Goal: Contribute content: Contribute content

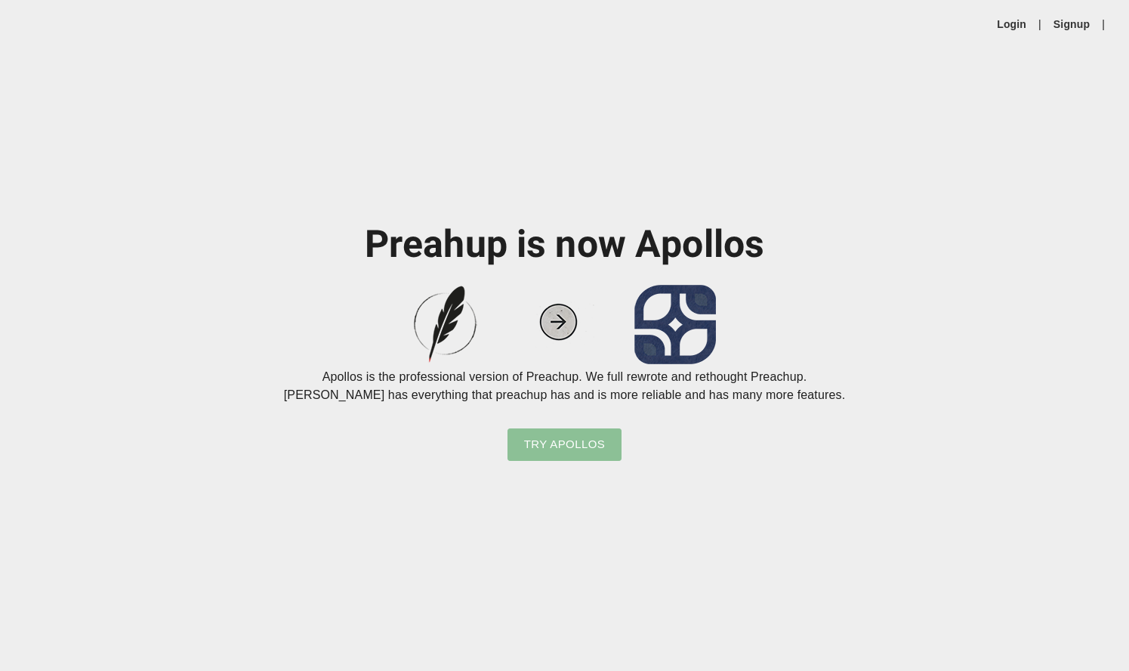
click at [579, 442] on span "Try Apollos" at bounding box center [565, 444] width 82 height 20
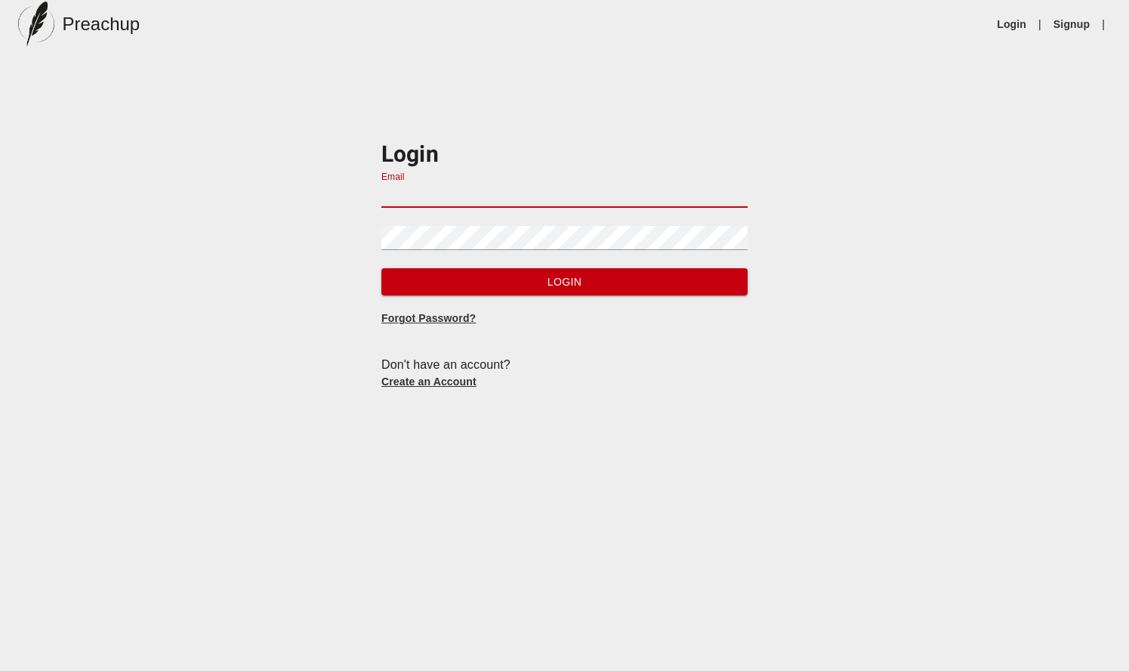
click at [412, 202] on input "Email" at bounding box center [564, 196] width 366 height 24
type input "[EMAIL_ADDRESS][DOMAIN_NAME]"
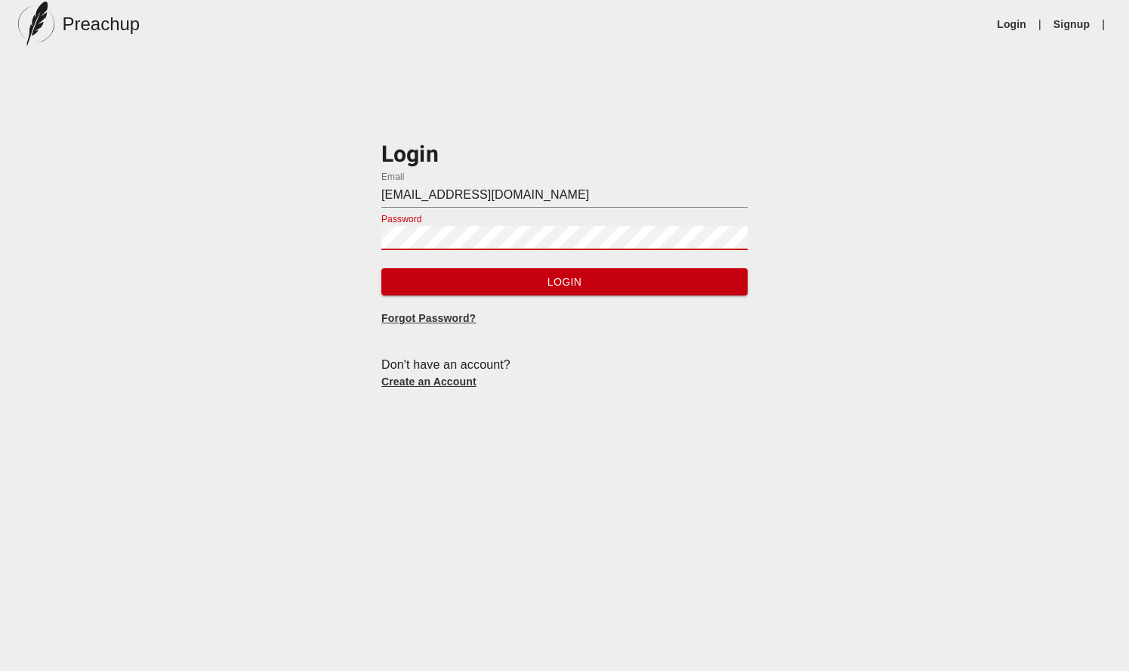
click at [445, 383] on link "Create an Account" at bounding box center [428, 381] width 95 height 12
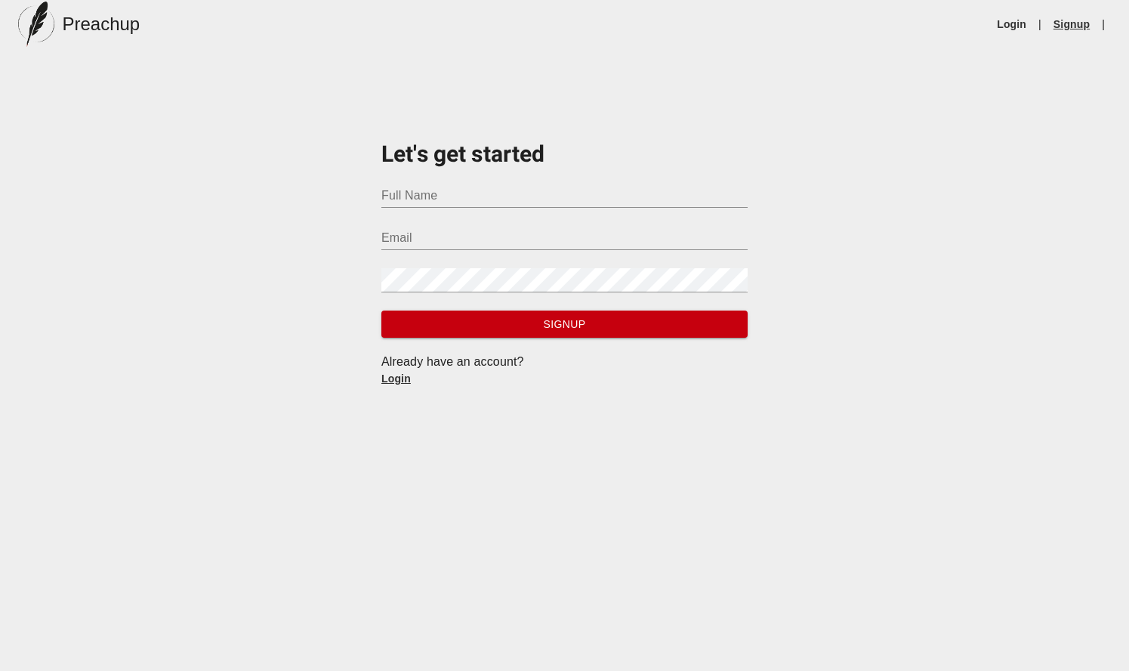
click at [1066, 21] on link "Signup" at bounding box center [1072, 24] width 36 height 15
click at [478, 199] on input "Full Name" at bounding box center [564, 196] width 366 height 24
type input "[PERSON_NAME]"
type input "[EMAIL_ADDRESS][DOMAIN_NAME]"
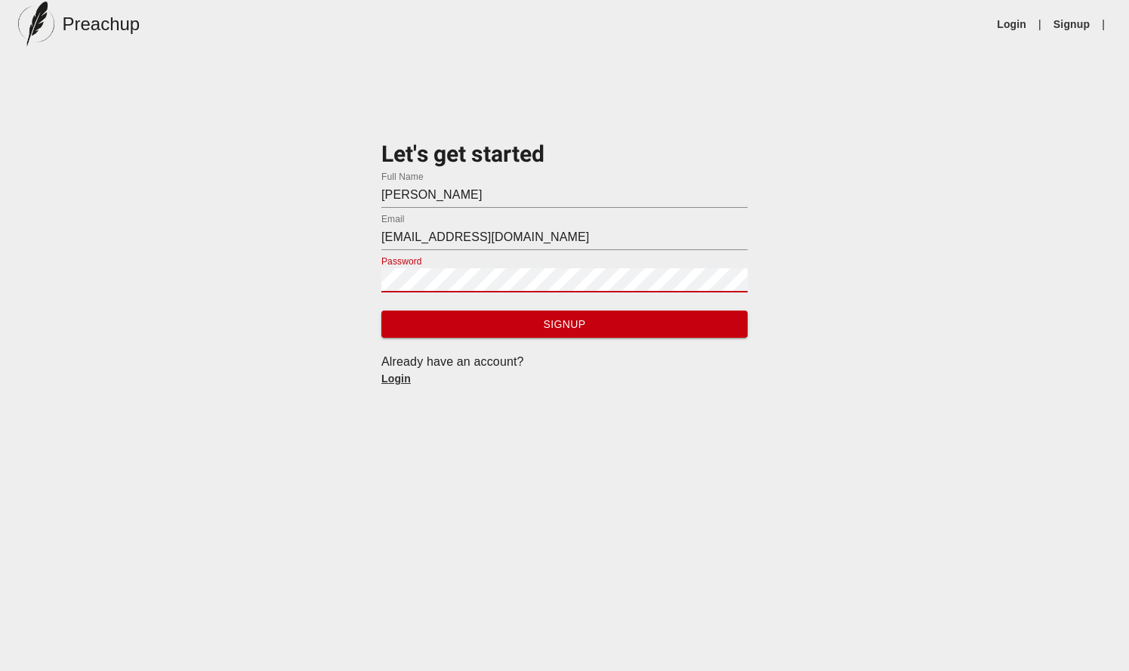
click at [518, 325] on span "Signup" at bounding box center [565, 324] width 342 height 19
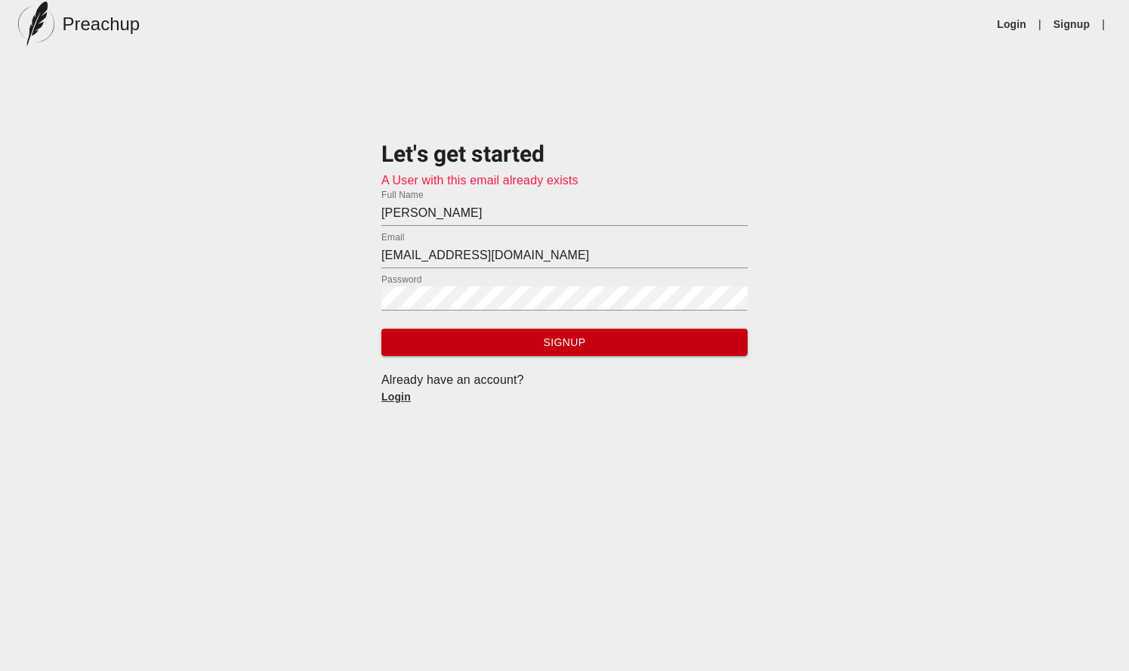
click at [403, 394] on link "Login" at bounding box center [395, 397] width 29 height 12
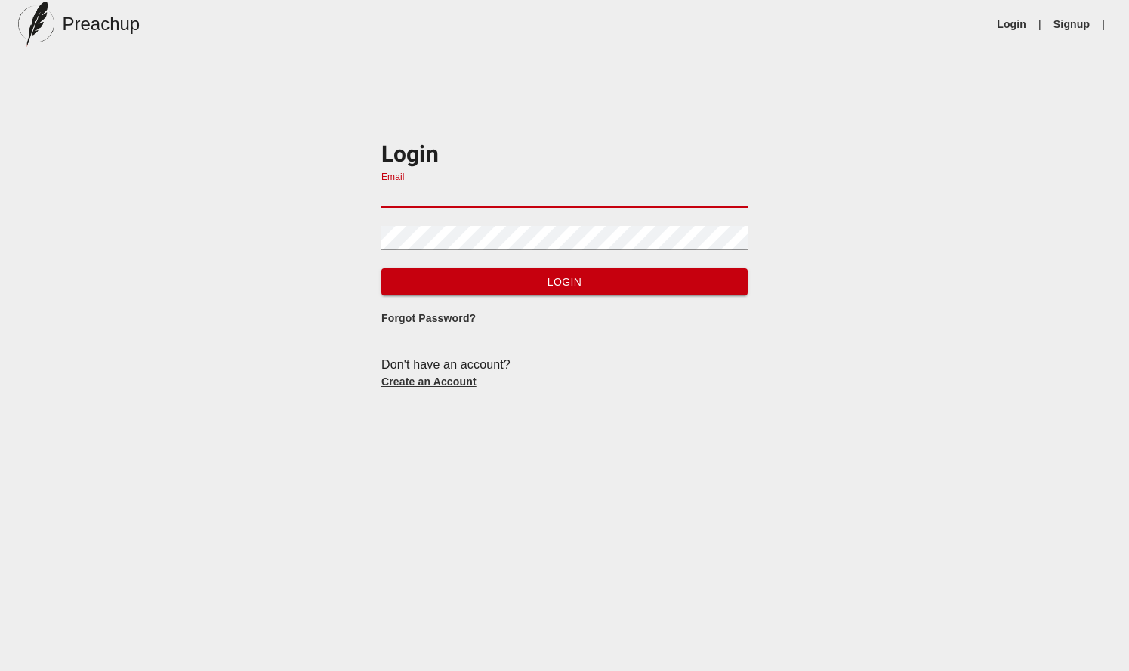
click at [434, 201] on input "Email" at bounding box center [564, 196] width 366 height 24
type input "[EMAIL_ADDRESS][DOMAIN_NAME]"
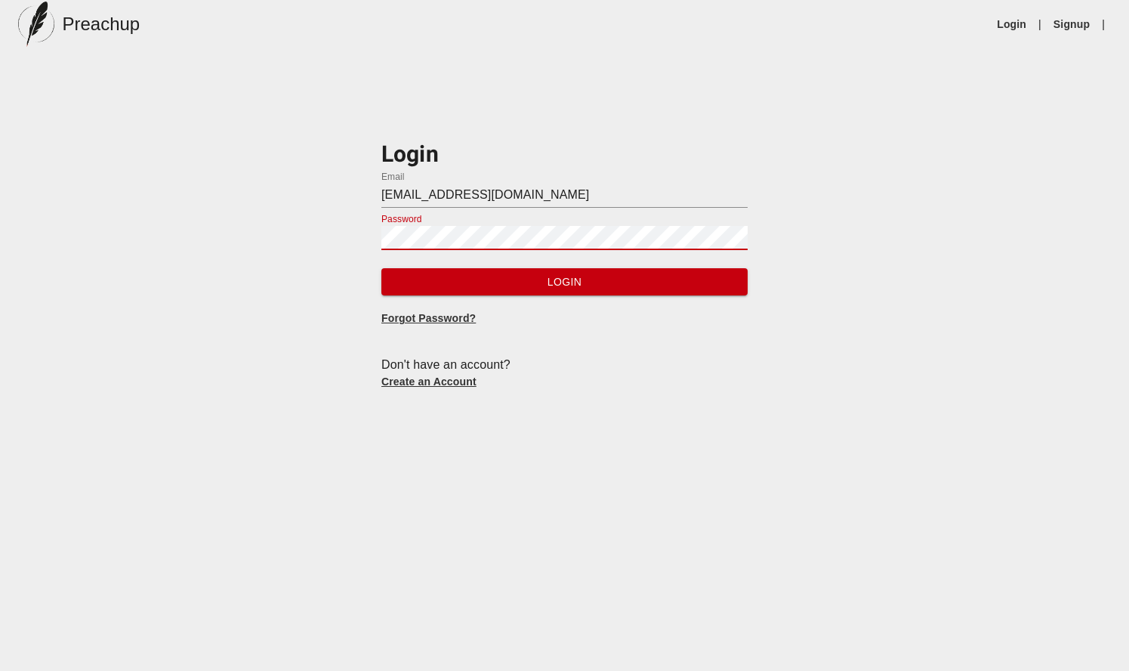
click at [381, 268] on button "Login" at bounding box center [564, 282] width 366 height 28
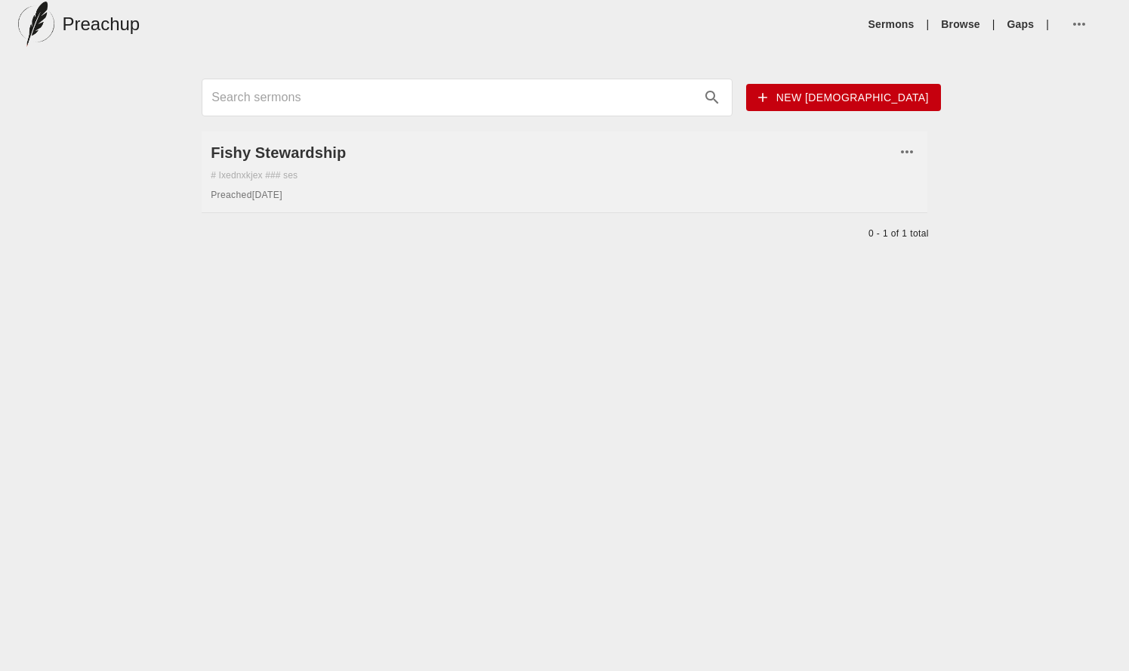
click at [252, 174] on div "# Ixednxkjex ### ses" at bounding box center [565, 175] width 708 height 13
click at [356, 177] on div "# Ixednxkjex ### ses" at bounding box center [565, 175] width 708 height 13
click at [283, 165] on div "Fishy Stewardship # Ixednxkjex ### ses Preached [DATE]" at bounding box center [565, 171] width 726 height 81
click at [872, 104] on span "New [DEMOGRAPHIC_DATA]" at bounding box center [843, 97] width 171 height 19
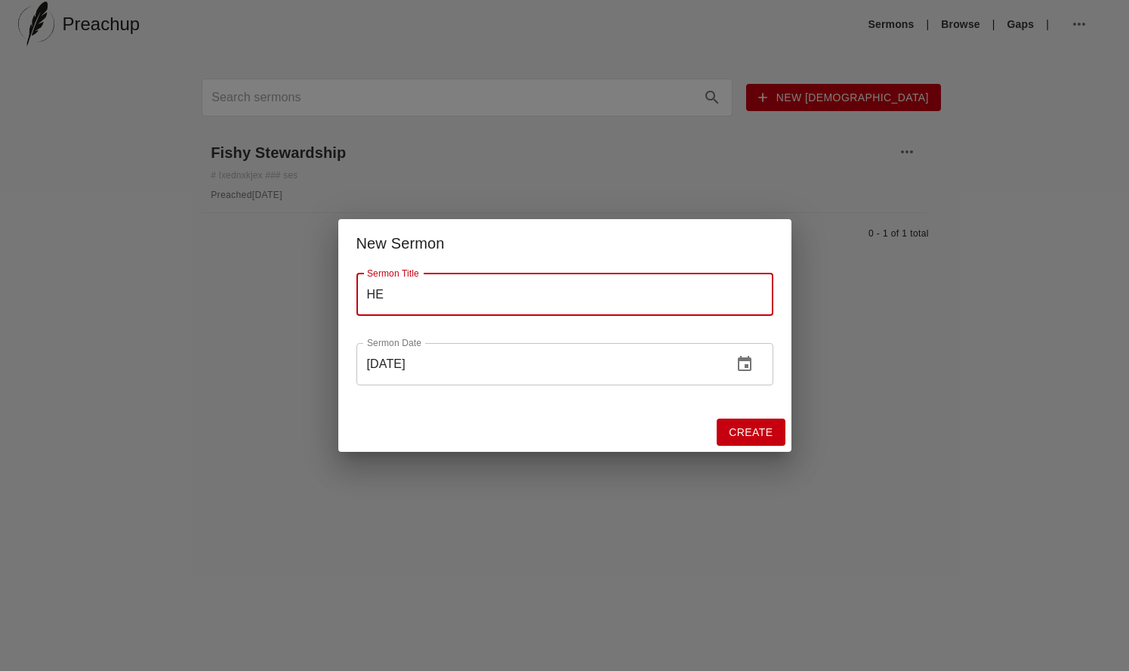
type input "H"
type input "C"
type input "Tst"
click at [784, 439] on button "Create" at bounding box center [751, 432] width 68 height 28
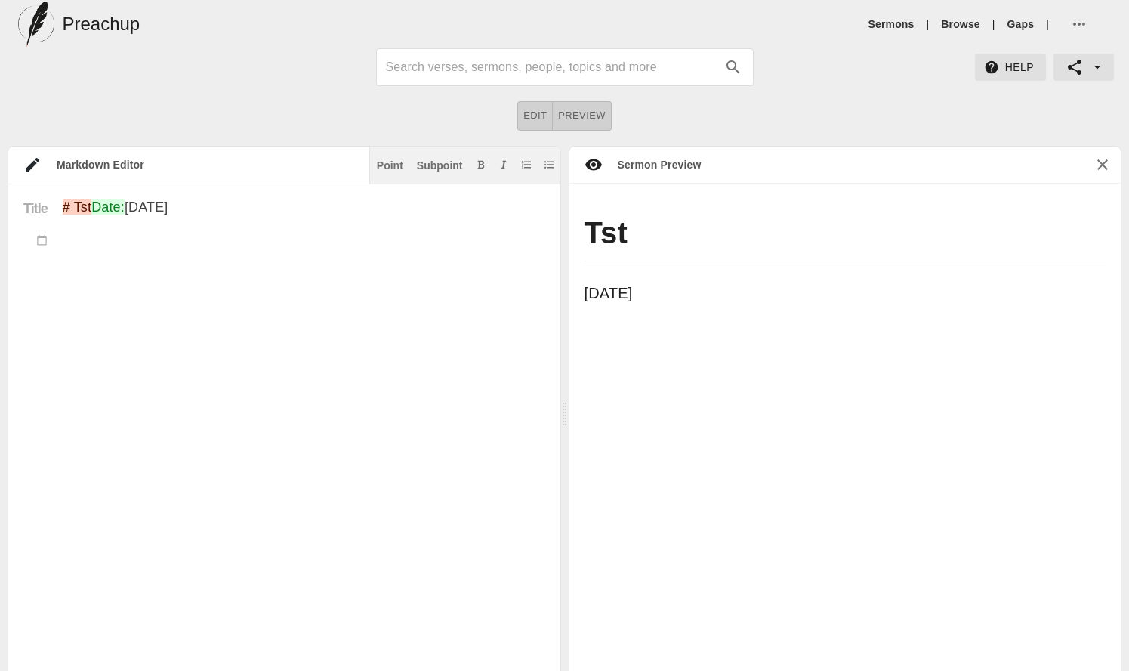
click at [179, 283] on textarea "# Tst Date: [DATE]" at bounding box center [304, 441] width 483 height 485
click at [403, 167] on div "Point" at bounding box center [390, 165] width 26 height 11
click at [144, 282] on textarea "# Tst Date: [DATE] ## Good" at bounding box center [304, 449] width 483 height 501
click at [138, 279] on textarea "# Tst Date: [DATE] ## Good" at bounding box center [304, 449] width 483 height 501
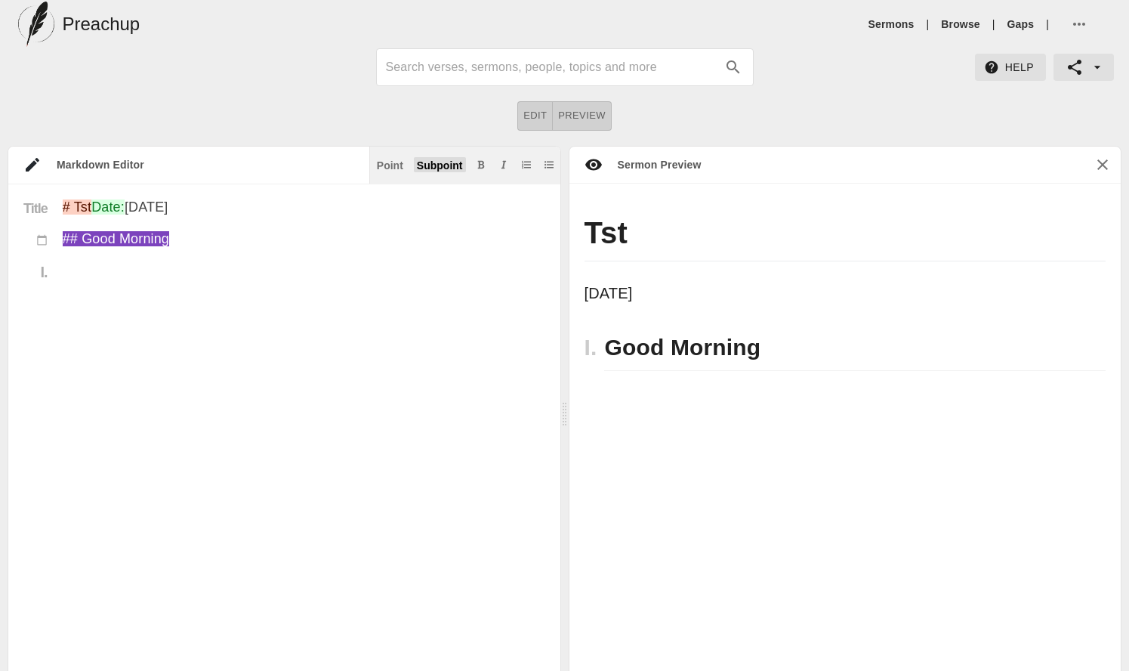
click at [447, 168] on div "Subpoint" at bounding box center [440, 165] width 46 height 11
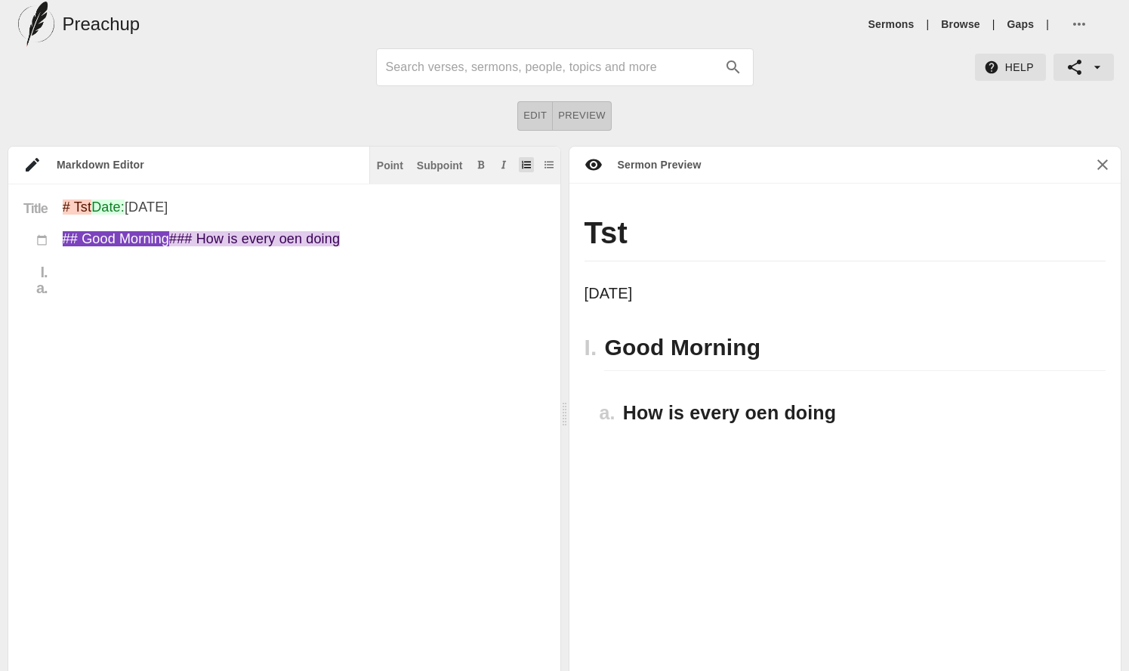
click at [530, 159] on button "Add ordered list" at bounding box center [526, 164] width 15 height 15
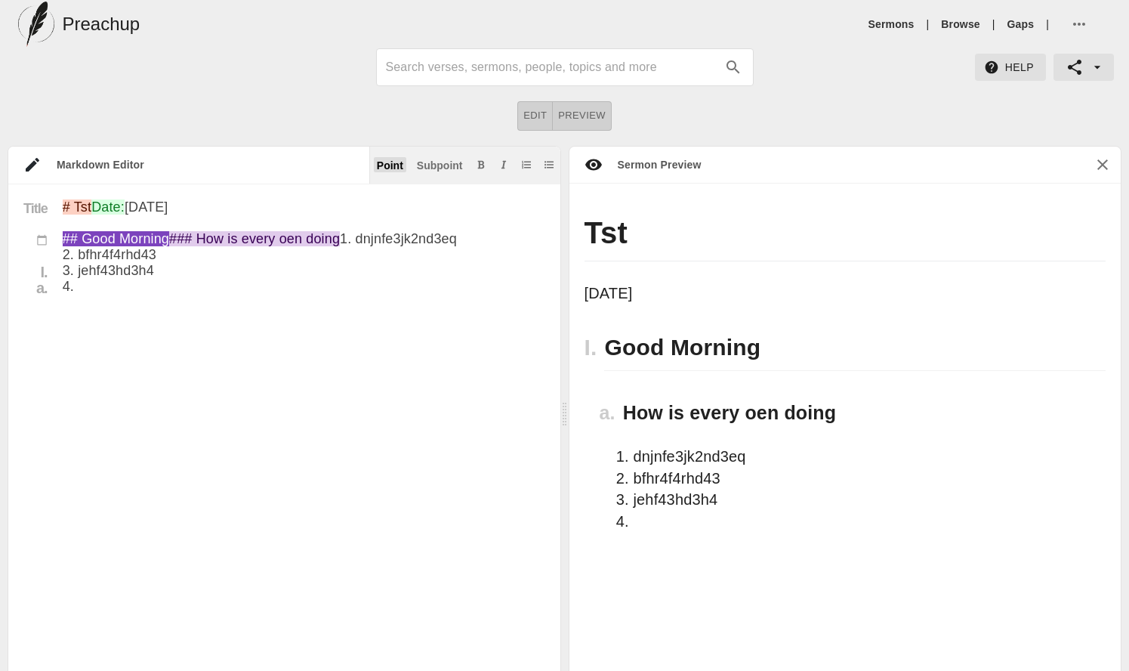
type textarea "# Tst Date: [DATE] ## Good Morning ### How is every oen doing 1. dnjnfe3jk2nd3e…"
click at [397, 171] on button "Point" at bounding box center [390, 164] width 32 height 15
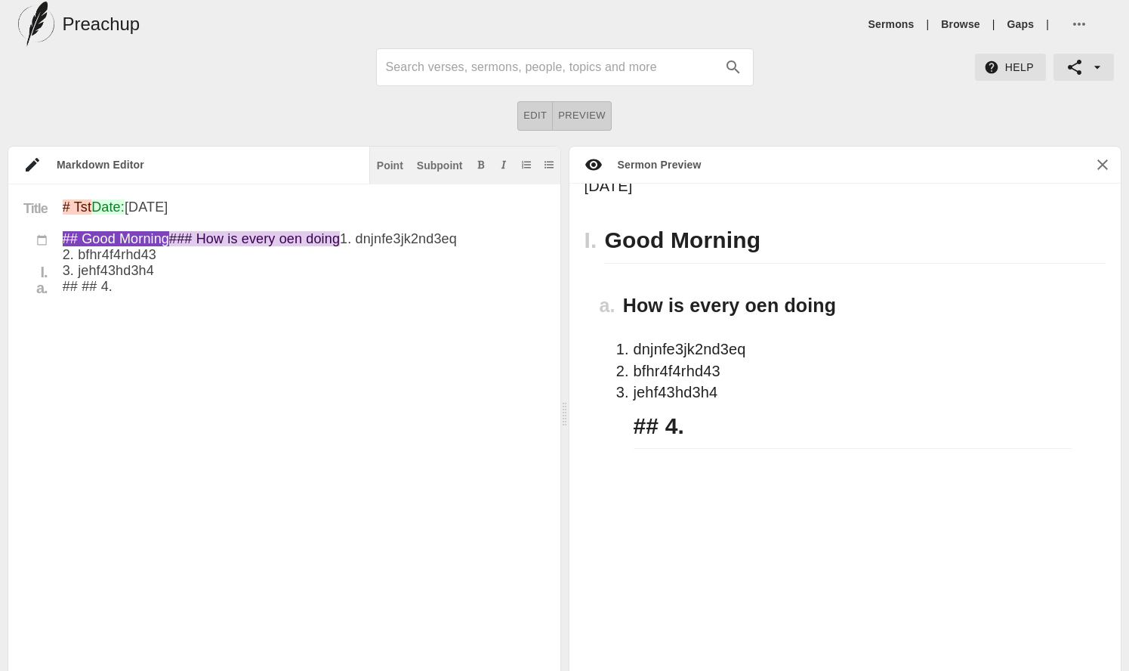
scroll to position [15, 0]
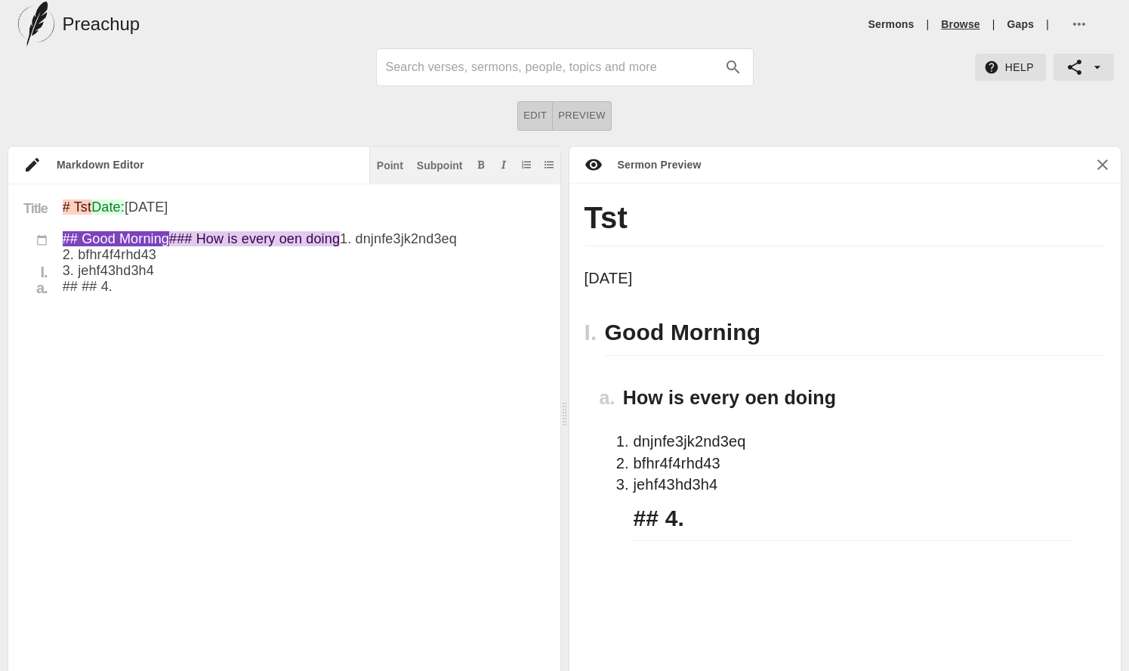
click at [955, 24] on link "Browse" at bounding box center [960, 24] width 39 height 15
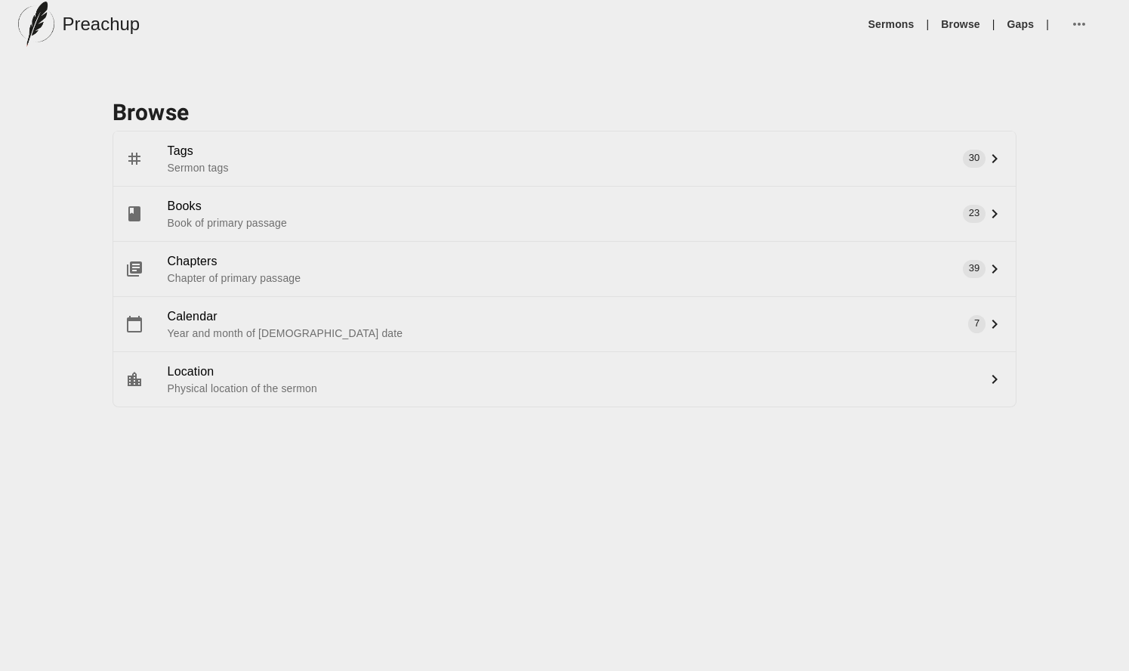
click at [888, 32] on ul "Sermons | Browse | Gaps |" at bounding box center [987, 24] width 249 height 36
click at [888, 17] on link "Sermons" at bounding box center [892, 24] width 46 height 15
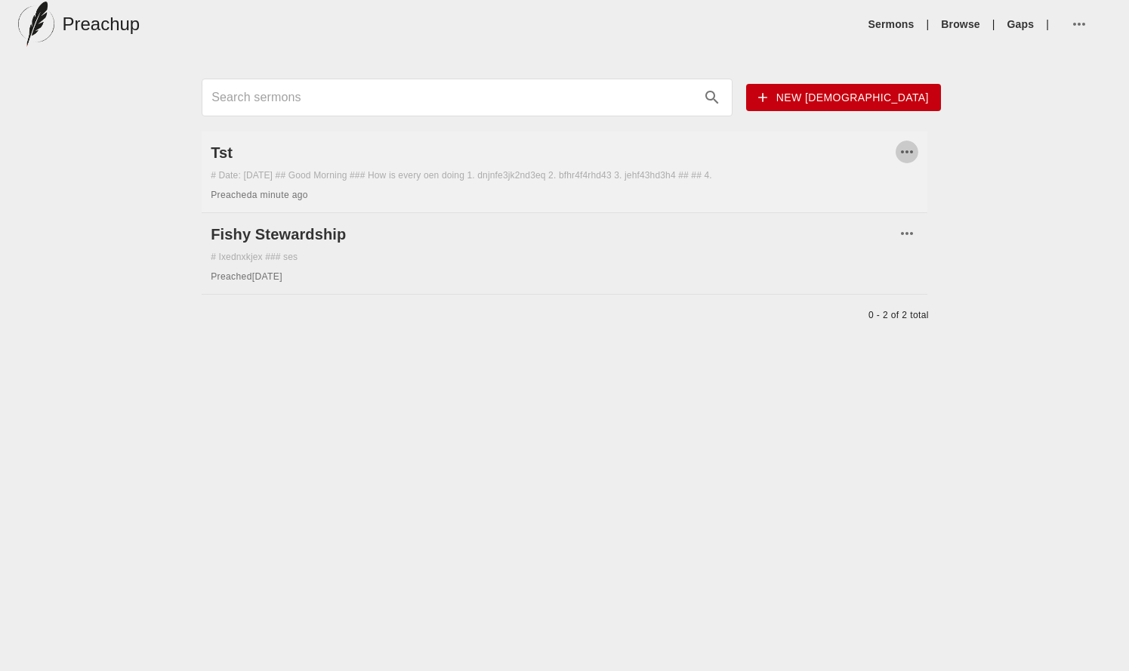
click at [900, 153] on icon "button" at bounding box center [907, 152] width 18 height 18
click at [928, 159] on div at bounding box center [919, 160] width 23 height 18
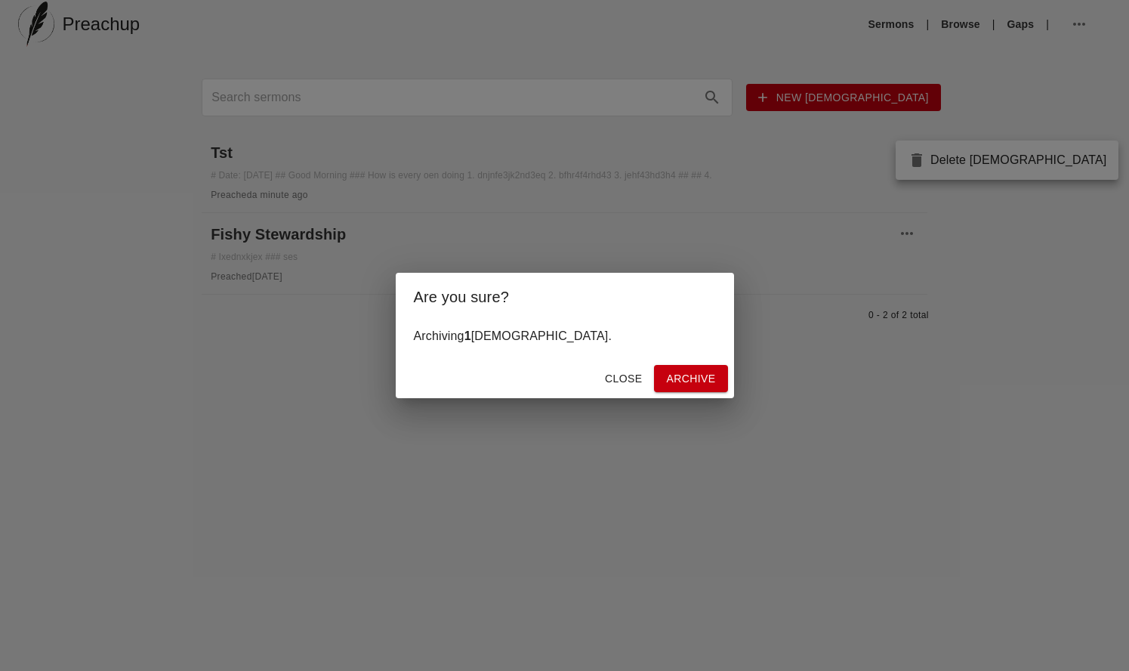
click at [669, 375] on span "Archive" at bounding box center [690, 378] width 49 height 19
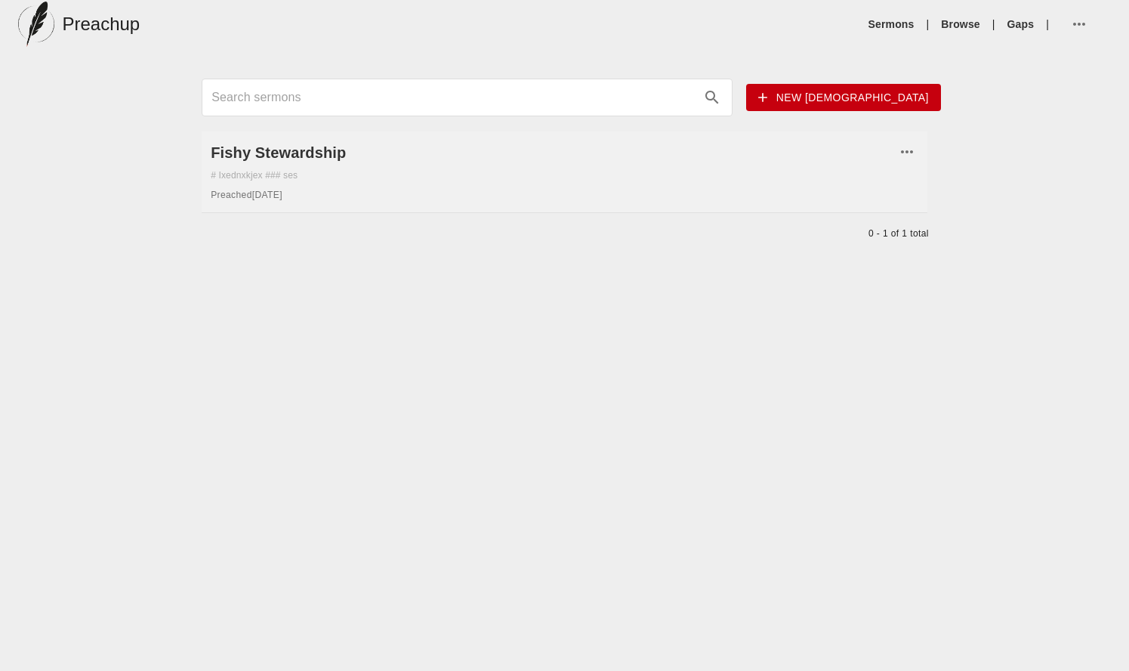
click at [423, 205] on div "Fishy Stewardship # Ixednxkjex ### ses Preached [DATE]" at bounding box center [565, 171] width 726 height 81
click at [246, 152] on h6 "Fishy Stewardship" at bounding box center [553, 153] width 685 height 24
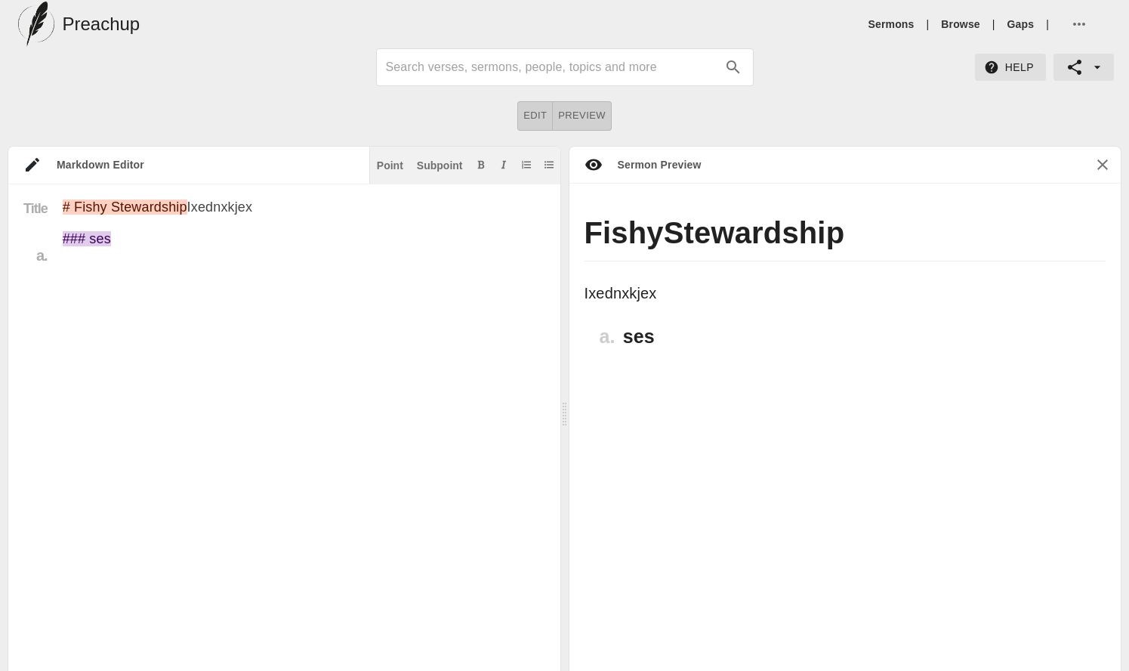
click at [1005, 23] on li "Gaps" at bounding box center [1021, 24] width 39 height 15
click at [1016, 23] on link "Gaps" at bounding box center [1021, 24] width 27 height 15
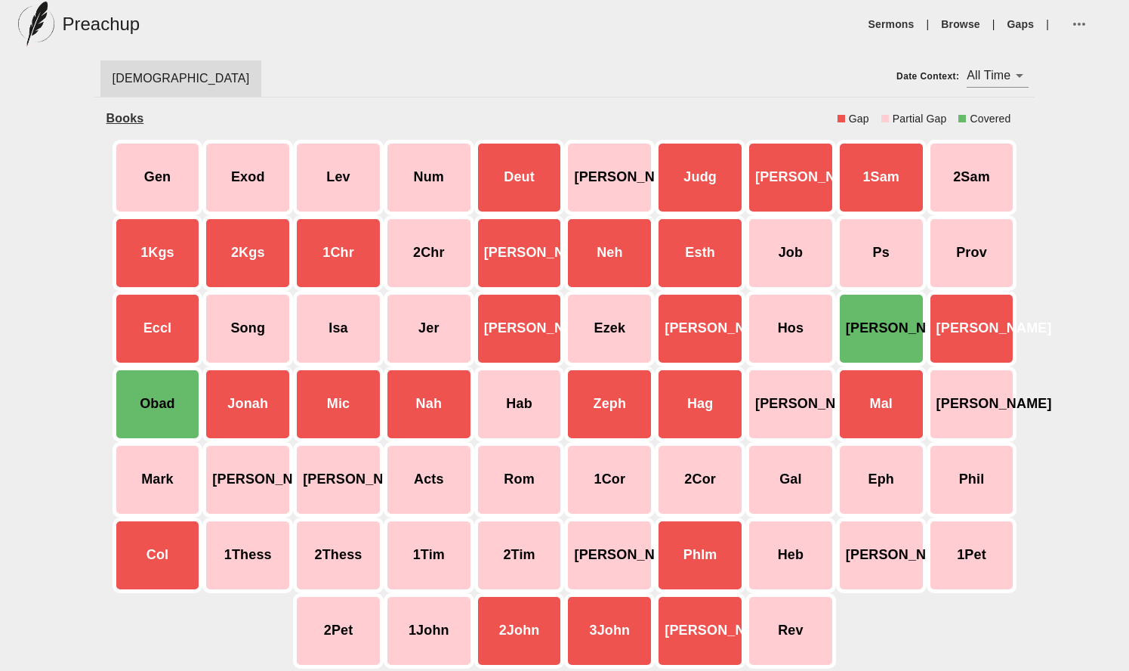
click at [166, 184] on div "Gen" at bounding box center [158, 178] width 91 height 76
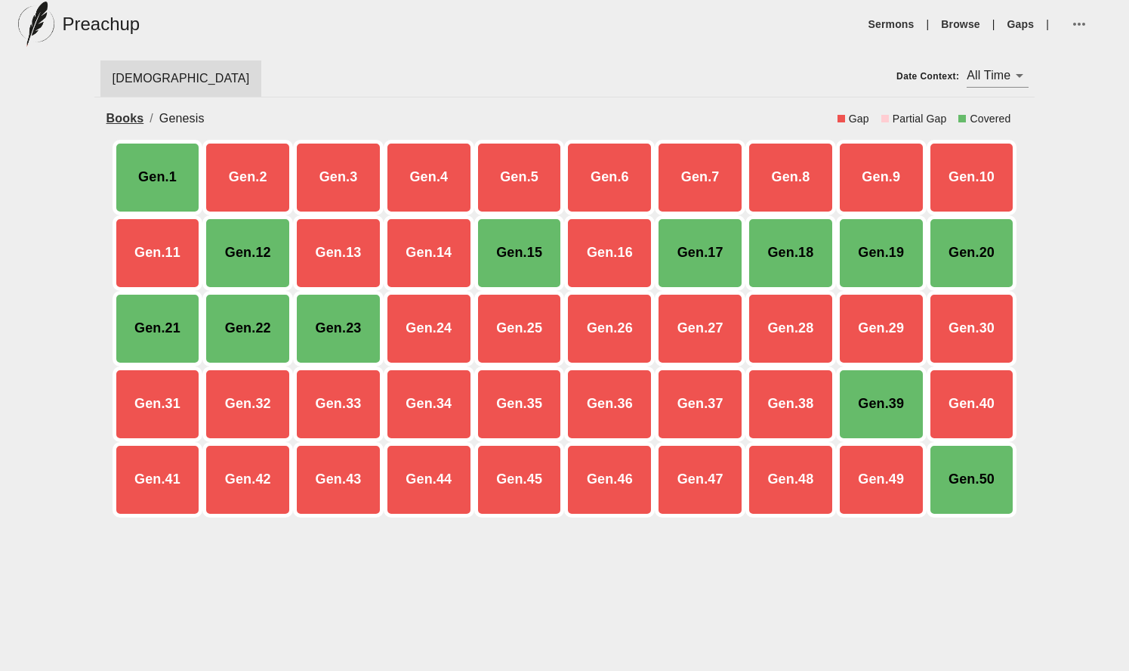
click at [166, 184] on div "Gen.1" at bounding box center [158, 178] width 91 height 76
click at [175, 171] on div "Gen.1" at bounding box center [158, 178] width 91 height 76
click at [234, 174] on div "Gen.2" at bounding box center [247, 178] width 91 height 76
click at [1015, 22] on link "Gaps" at bounding box center [1021, 24] width 27 height 15
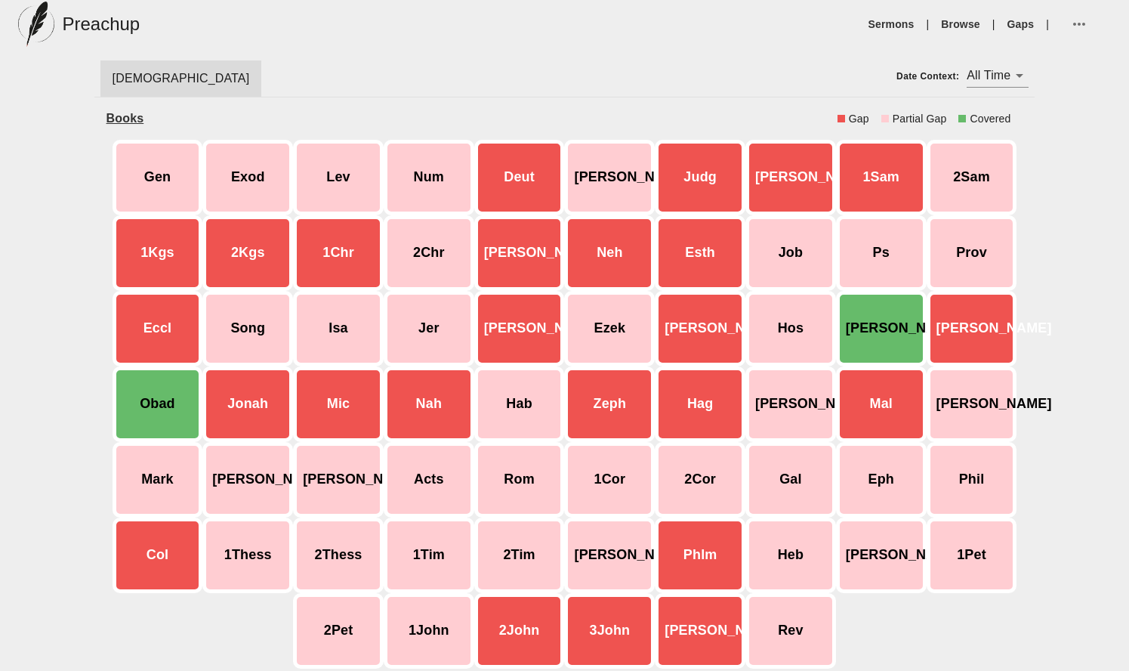
click at [951, 113] on div "Gap Partial Gap Covered" at bounding box center [931, 119] width 186 height 18
click at [970, 90] on div "[DEMOGRAPHIC_DATA] Date Context: All Time all_time" at bounding box center [564, 72] width 941 height 49
click at [890, 327] on div "[PERSON_NAME]" at bounding box center [881, 329] width 91 height 76
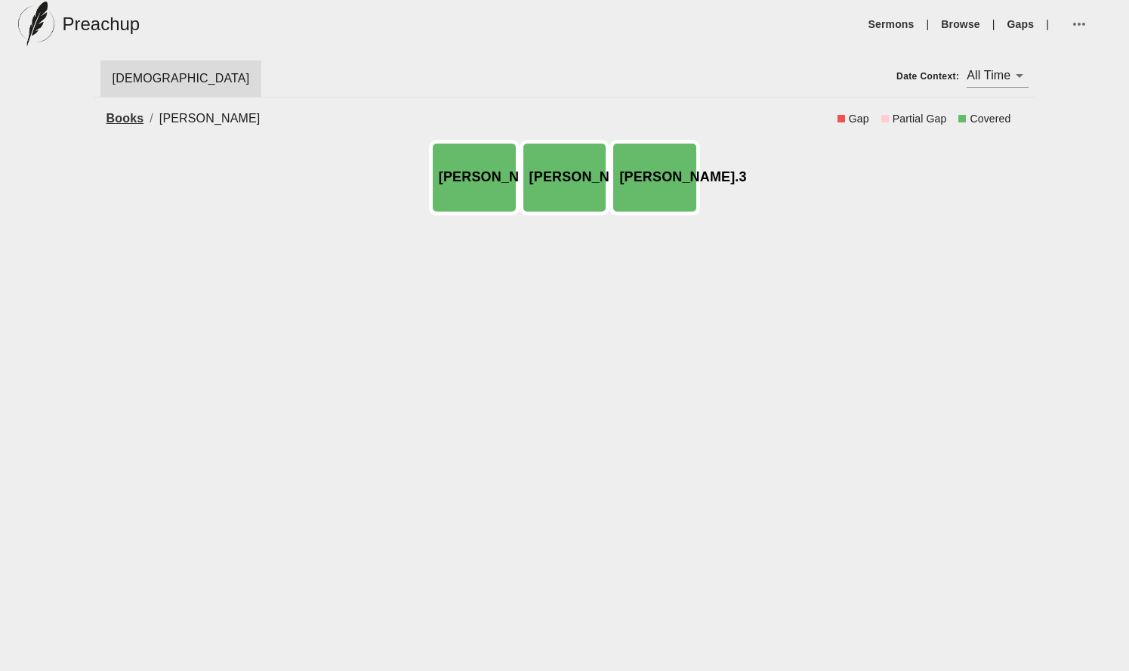
click at [567, 205] on div "[PERSON_NAME].2" at bounding box center [565, 178] width 91 height 76
click at [978, 24] on link "Browse" at bounding box center [960, 24] width 39 height 15
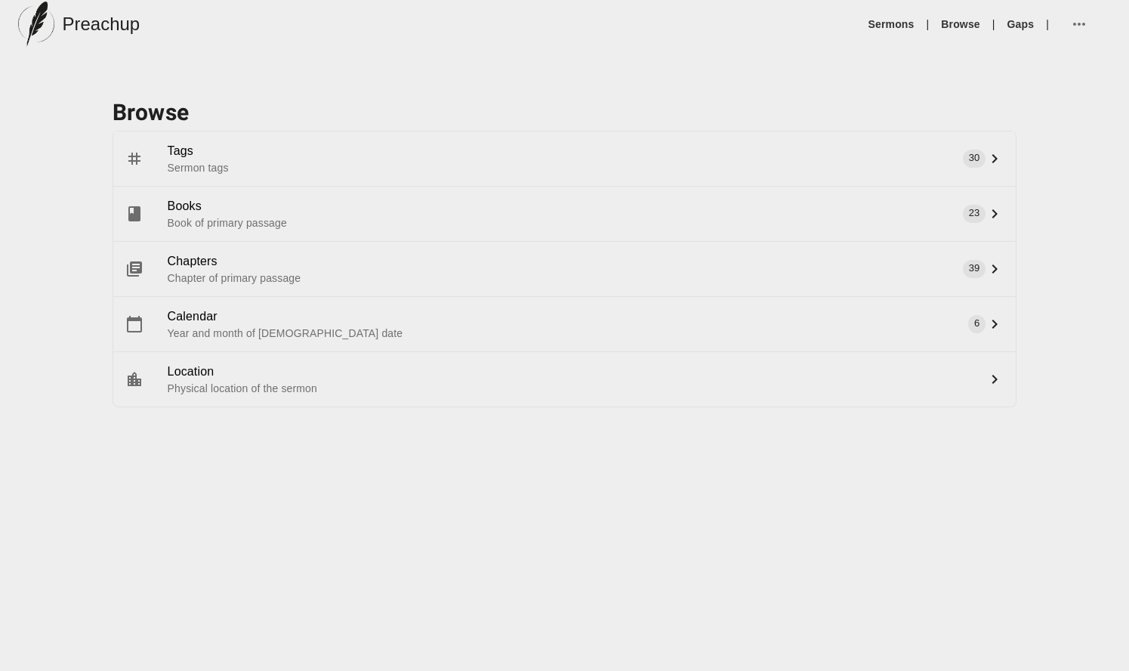
click at [229, 227] on p "Book of primary passage" at bounding box center [574, 222] width 813 height 15
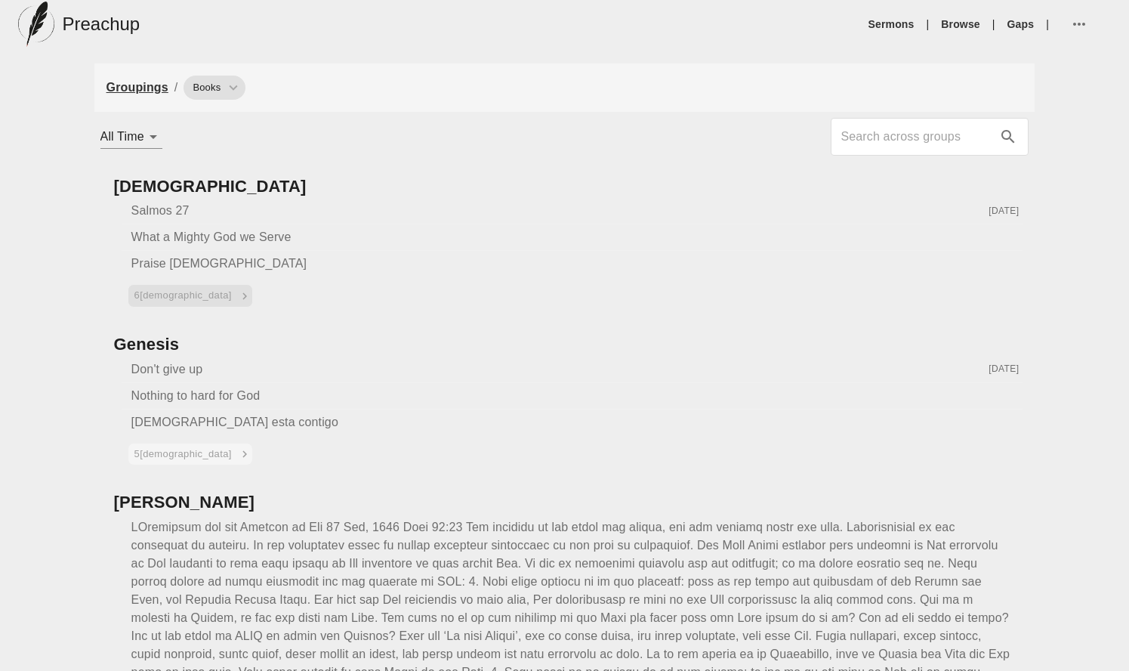
click at [161, 295] on span "6 [DEMOGRAPHIC_DATA]" at bounding box center [192, 295] width 116 height 17
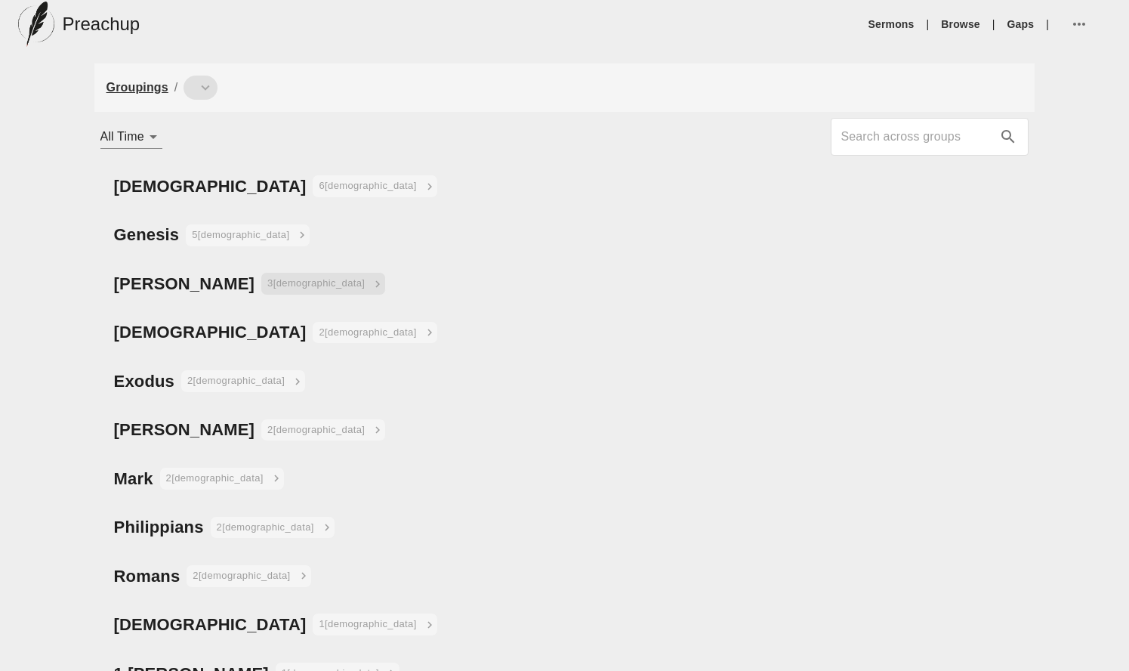
click at [267, 285] on span "3 [DEMOGRAPHIC_DATA]" at bounding box center [325, 283] width 116 height 17
click at [267, 283] on span "3 [DEMOGRAPHIC_DATA]" at bounding box center [325, 283] width 116 height 17
click at [312, 177] on button "6 [DEMOGRAPHIC_DATA]" at bounding box center [374, 185] width 125 height 23
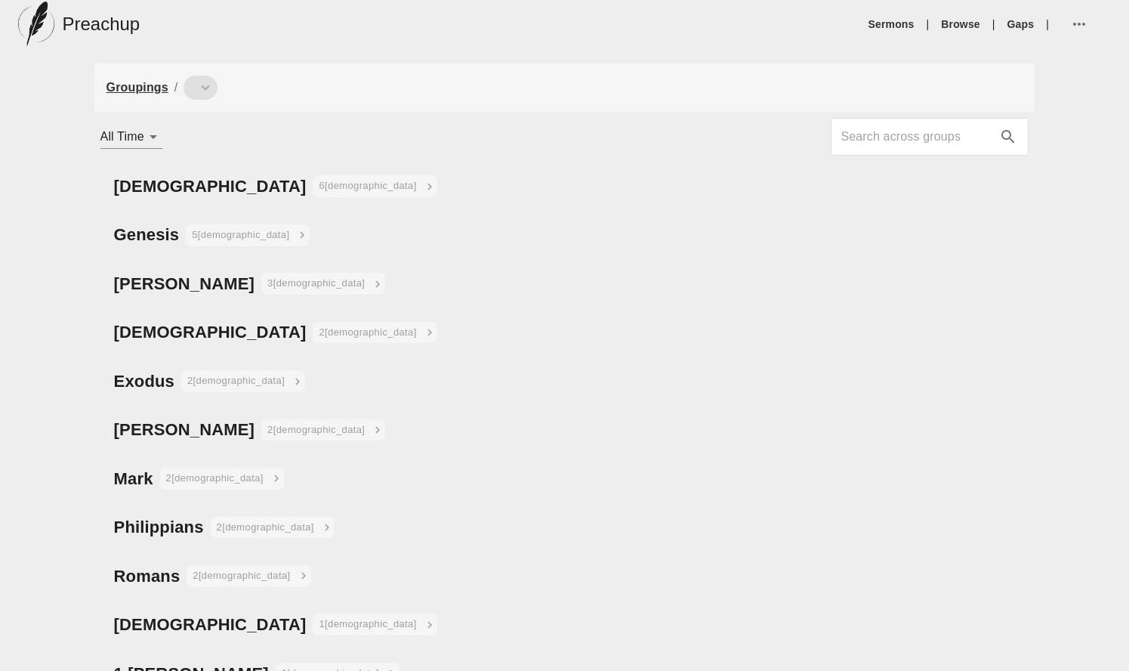
click at [131, 141] on body "Preachup Sermons | Browse | Gaps | Groupings / All Time all_time [DEMOGRAPHIC_D…" at bounding box center [564, 587] width 1129 height 1175
click at [149, 87] on li "Past 3 Monts" at bounding box center [148, 82] width 96 height 27
type input "this_3_months"
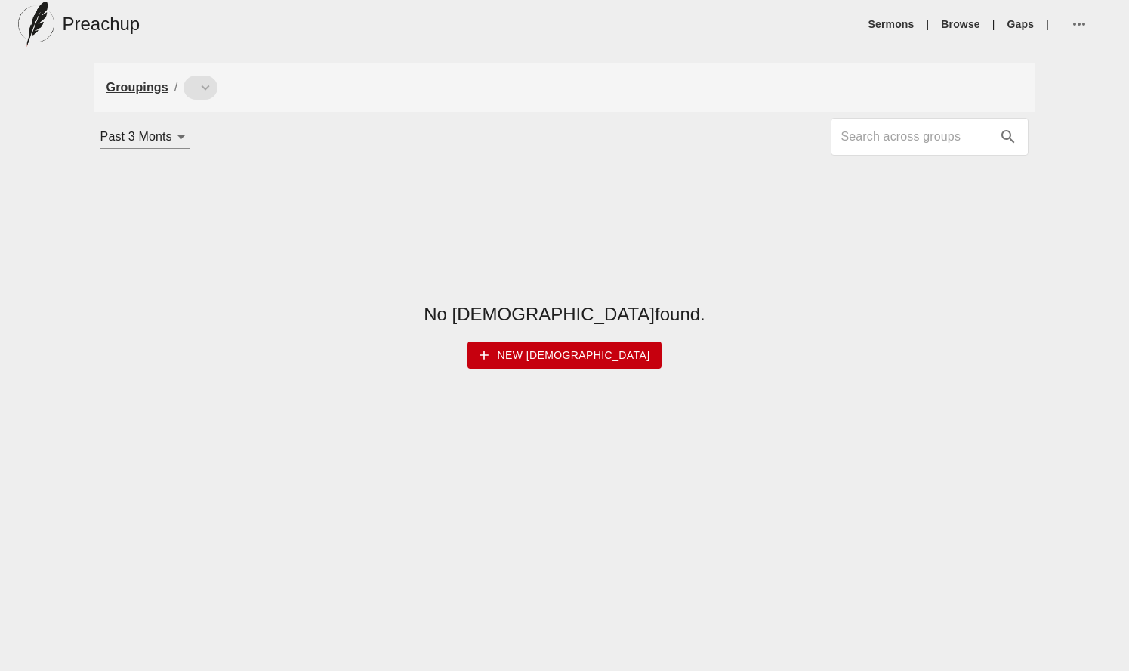
click at [975, 16] on ul "Sermons | Browse | Gaps |" at bounding box center [987, 24] width 249 height 36
click at [956, 21] on link "Browse" at bounding box center [960, 24] width 39 height 15
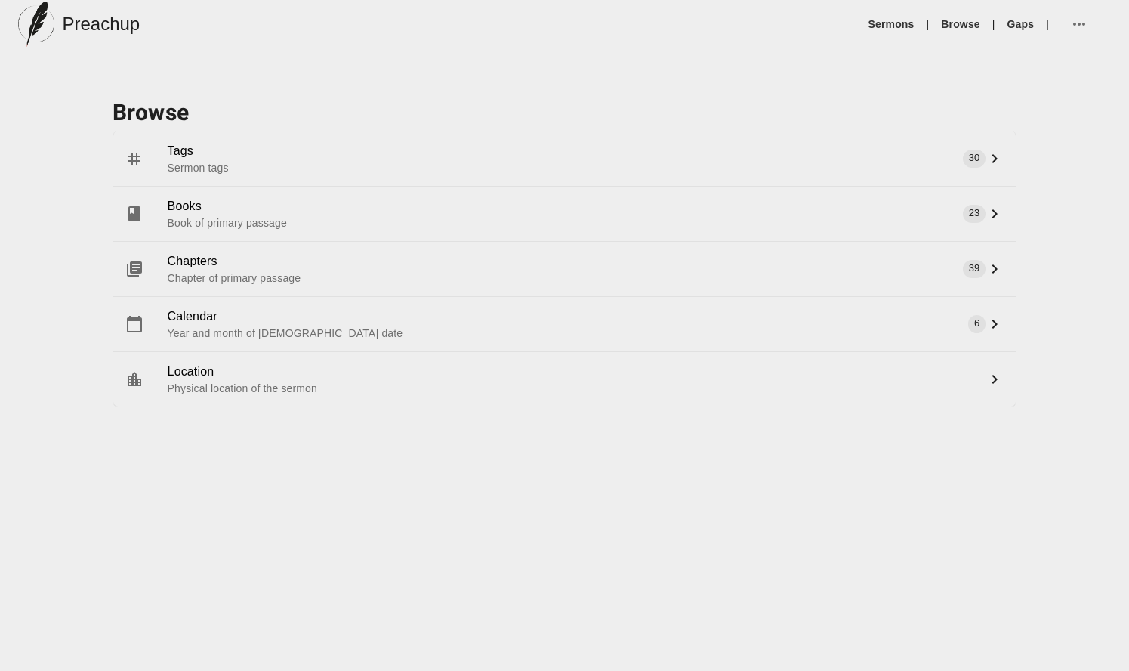
click at [999, 326] on icon at bounding box center [995, 324] width 18 height 18
click at [977, 323] on span "6" at bounding box center [976, 324] width 17 height 14
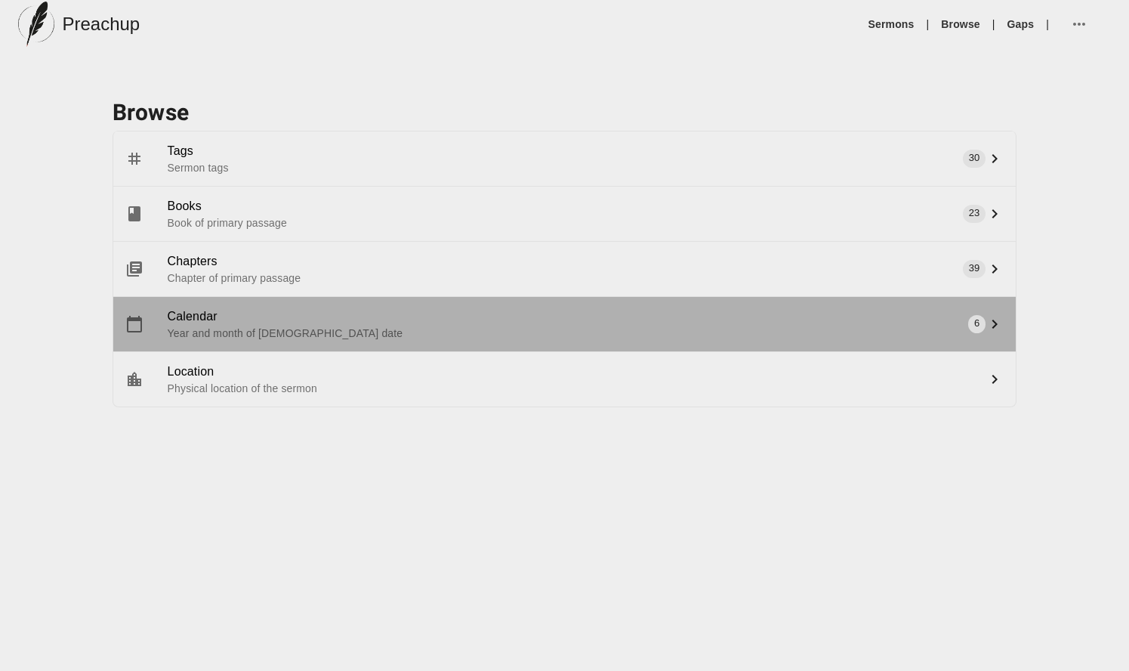
click at [938, 315] on span "Calendar" at bounding box center [574, 316] width 813 height 18
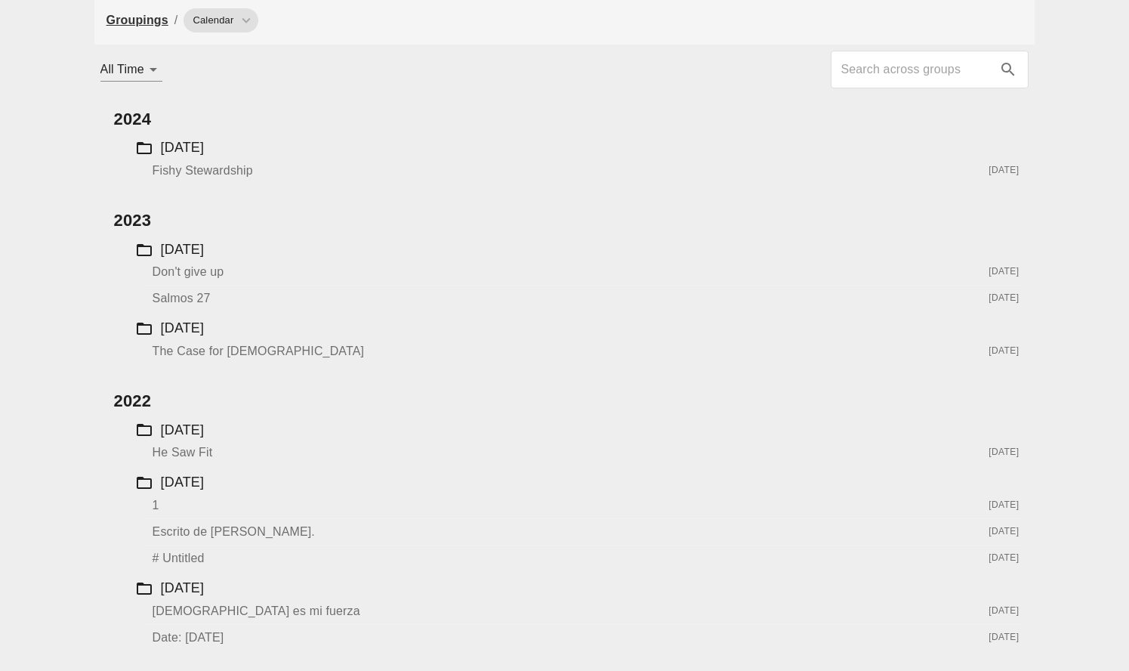
scroll to position [71, 0]
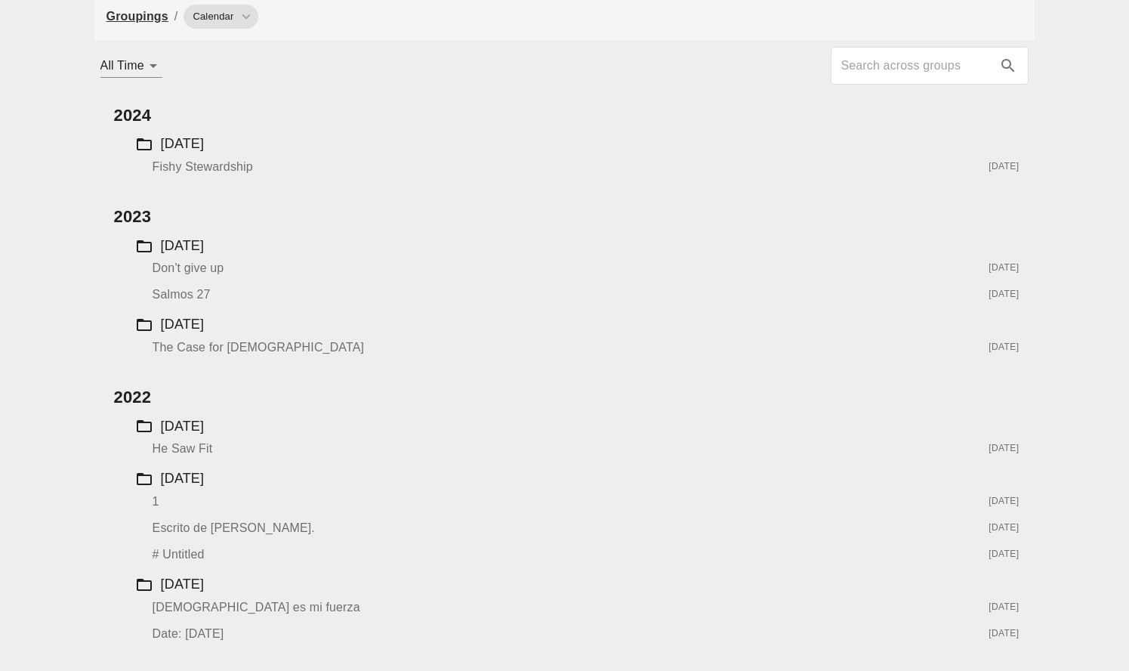
click at [170, 424] on div "[DATE]" at bounding box center [183, 427] width 44 height 20
click at [173, 443] on span "He Saw Fit" at bounding box center [183, 448] width 60 height 13
